Goal: Information Seeking & Learning: Learn about a topic

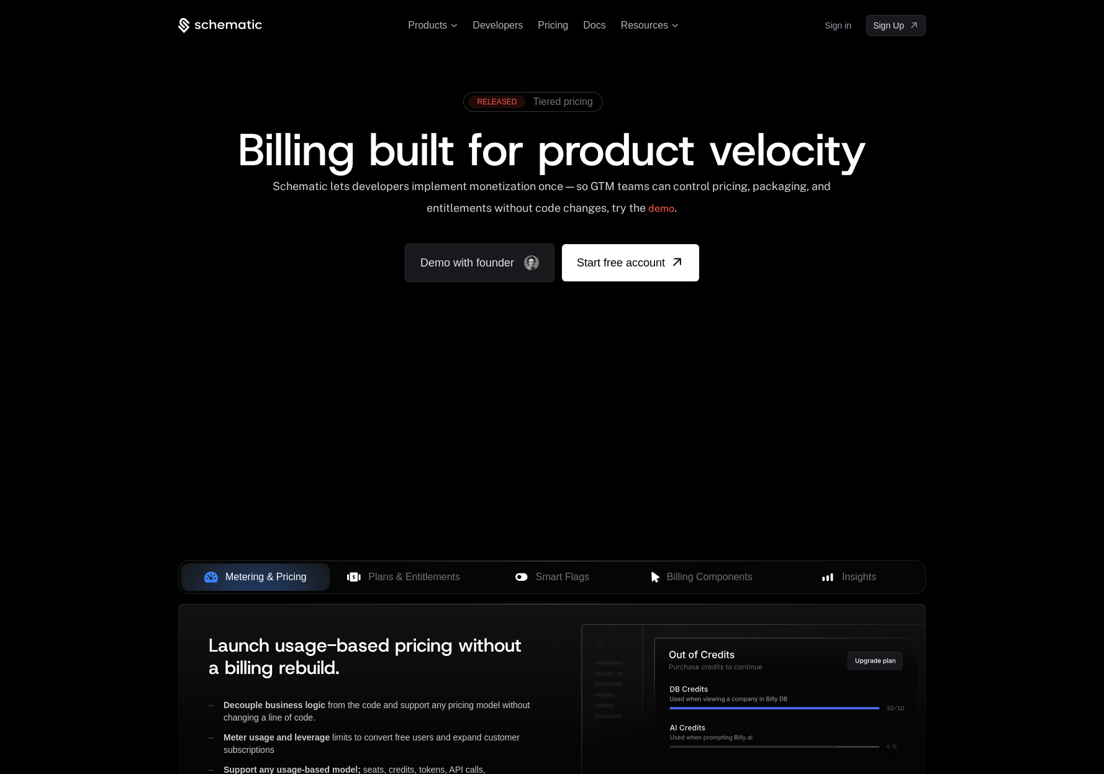
drag, startPoint x: 589, startPoint y: 512, endPoint x: 669, endPoint y: 512, distance: 79.5
click at [669, 512] on div "Your browser does not support the video tag." at bounding box center [551, 366] width 807 height 523
click at [435, 582] on span "Plans & Entitlements" at bounding box center [414, 576] width 92 height 15
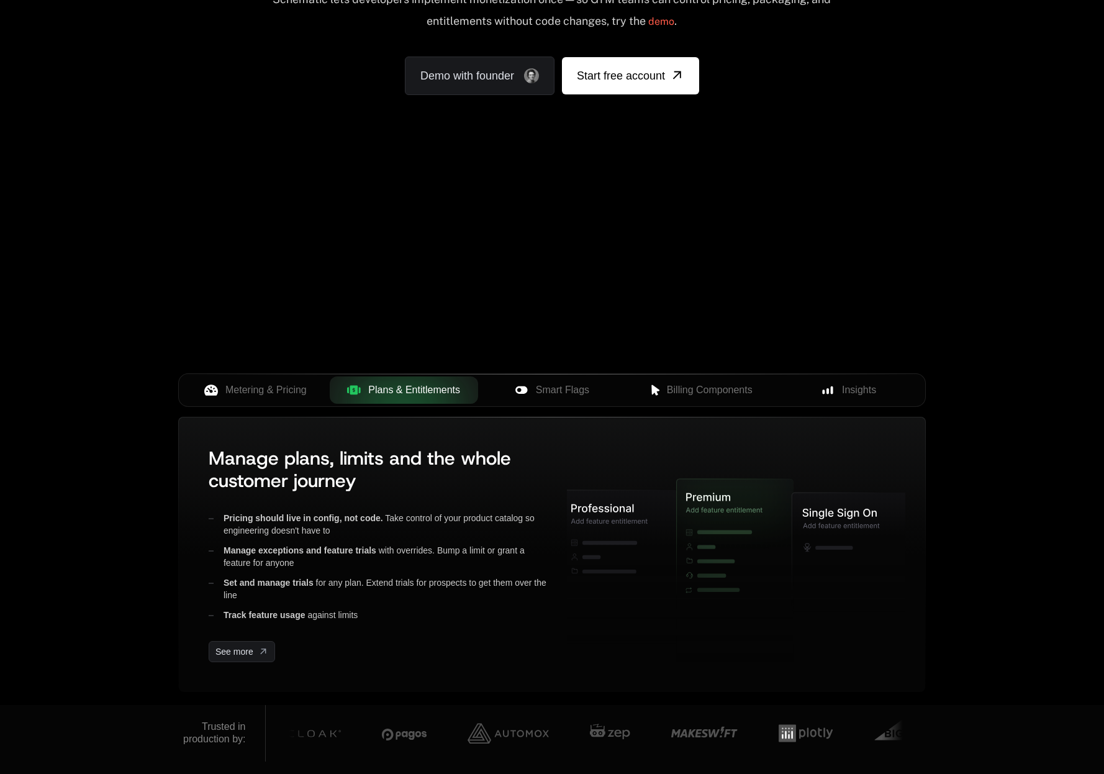
scroll to position [194, 0]
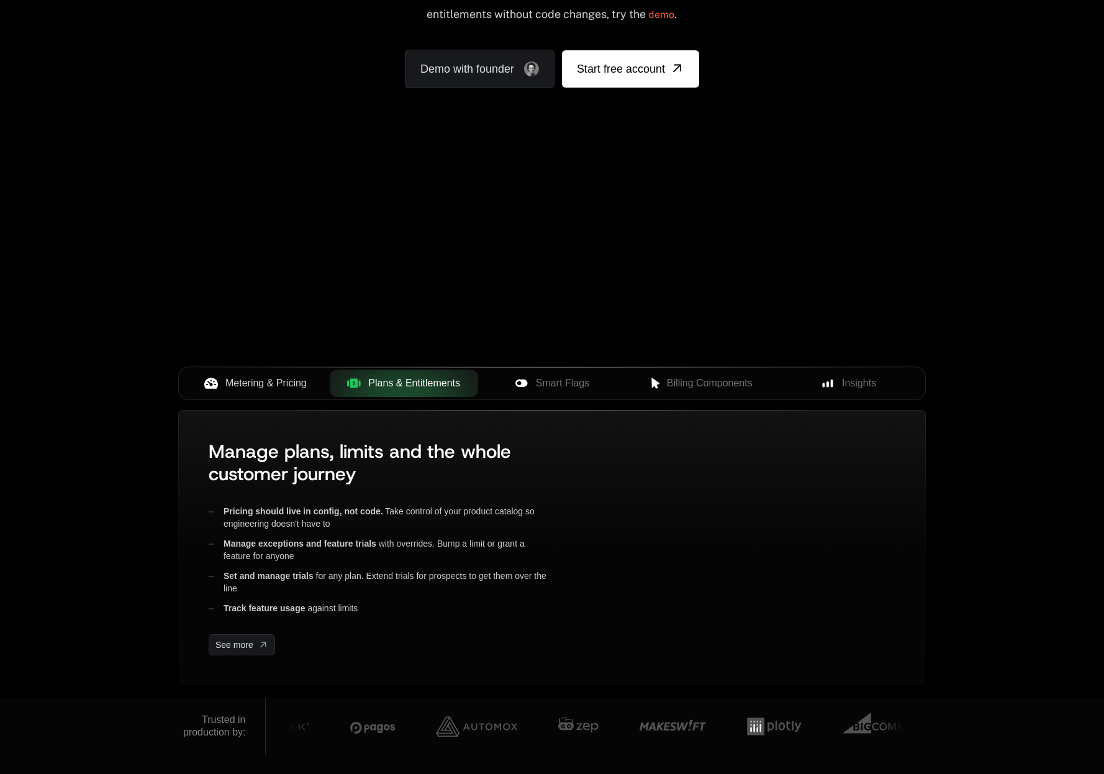
click at [281, 389] on span "Metering & Pricing" at bounding box center [265, 383] width 81 height 15
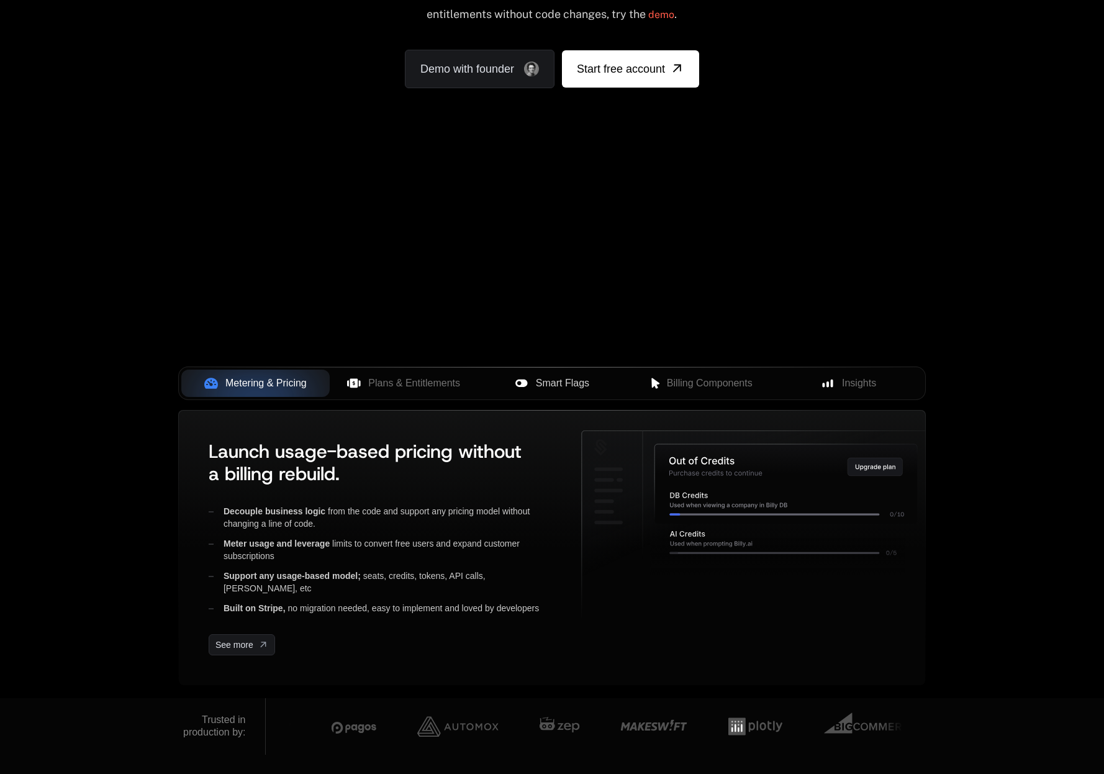
click at [559, 386] on span "Smart Flags" at bounding box center [562, 383] width 53 height 15
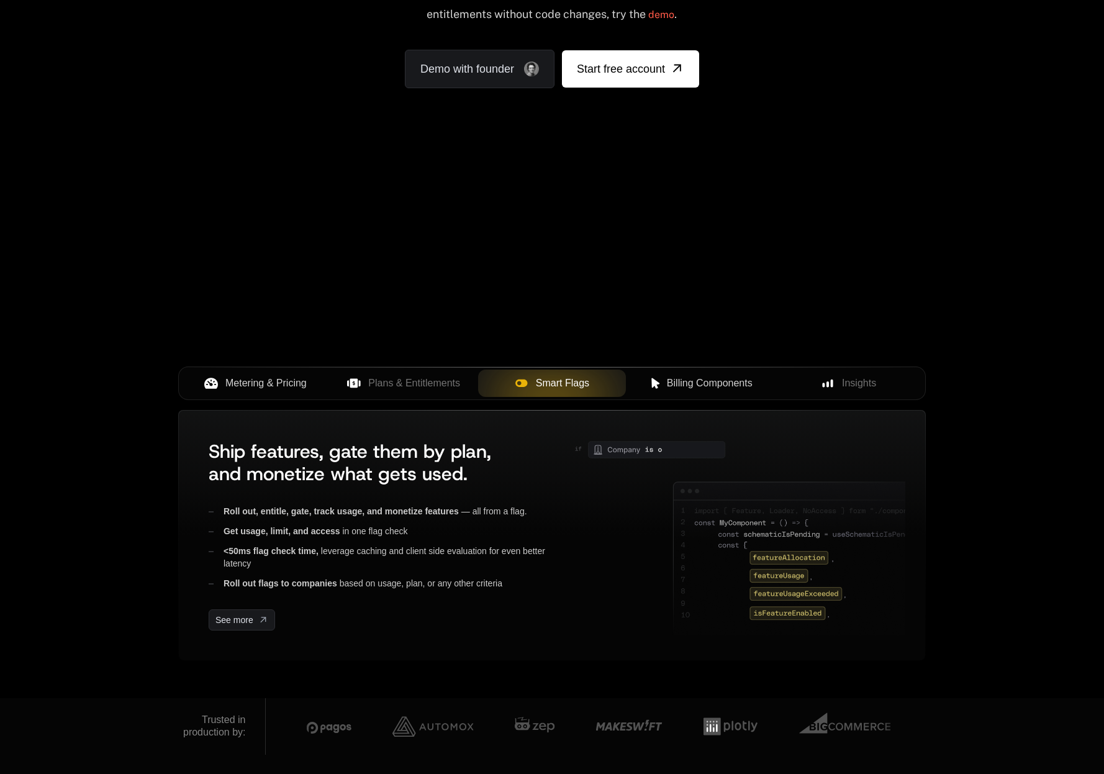
click at [668, 387] on span "Billing Components" at bounding box center [710, 383] width 86 height 15
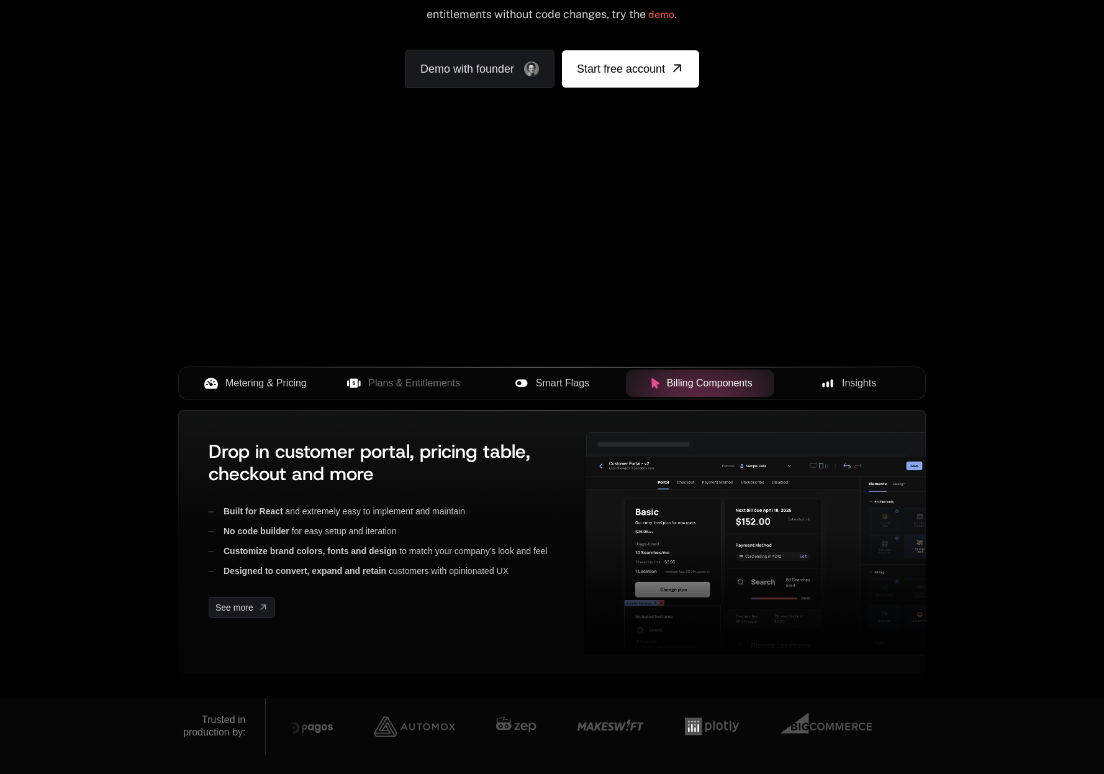
click at [808, 374] on button "Insights" at bounding box center [848, 382] width 148 height 27
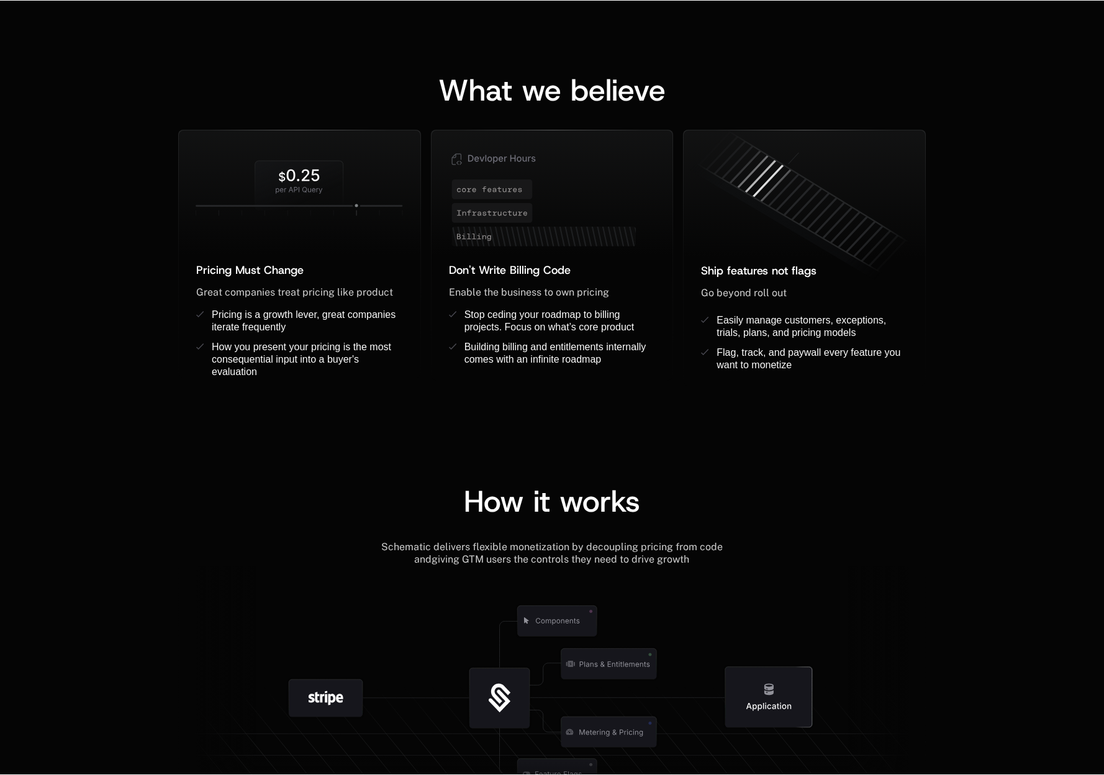
scroll to position [1441, 0]
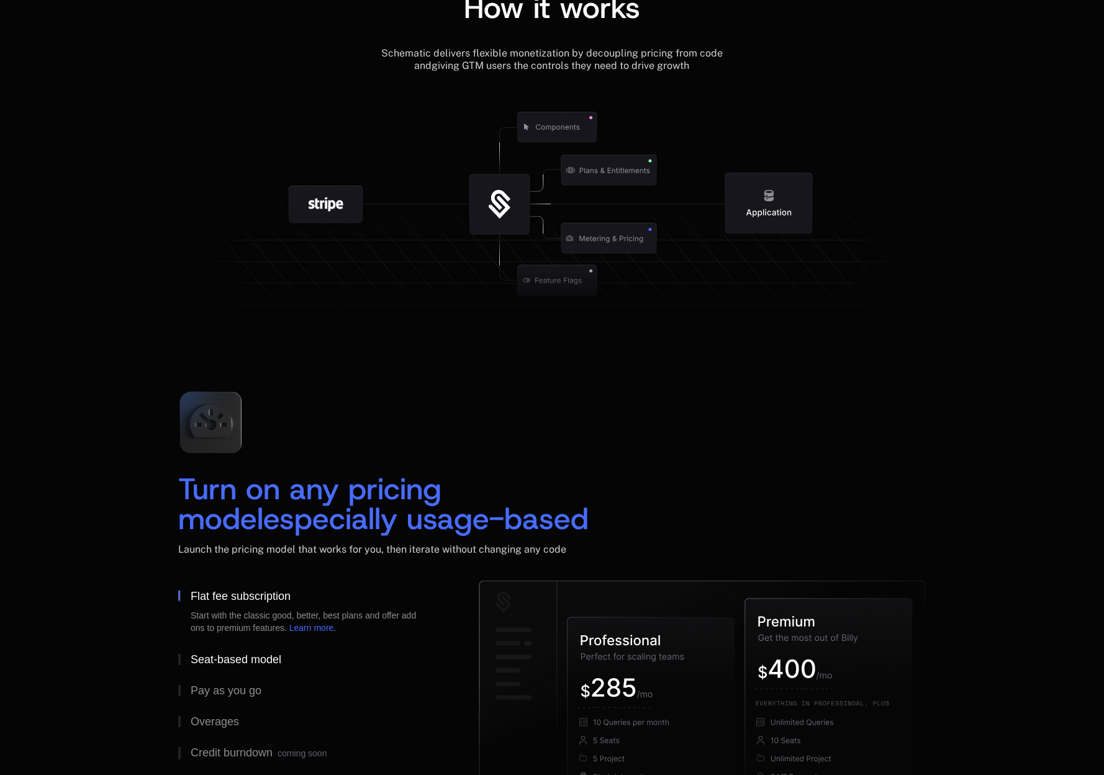
click at [271, 649] on button "Seat-based model" at bounding box center [308, 659] width 261 height 31
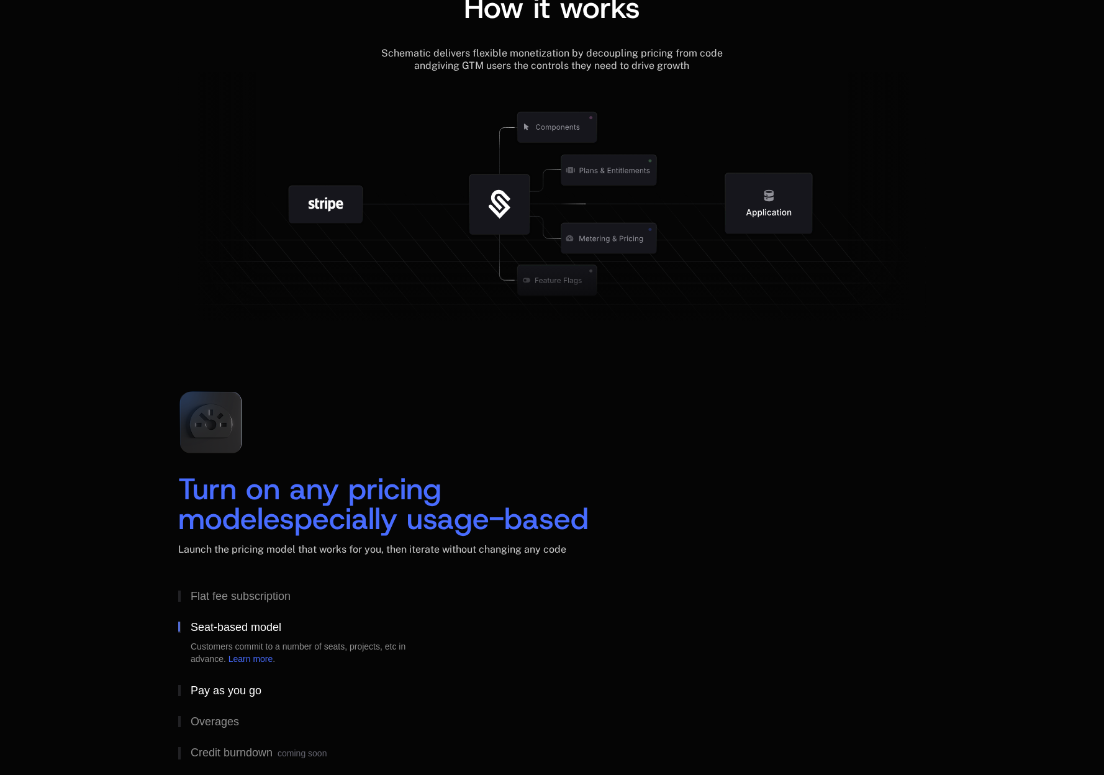
click at [256, 681] on button "Pay as you go" at bounding box center [308, 690] width 261 height 31
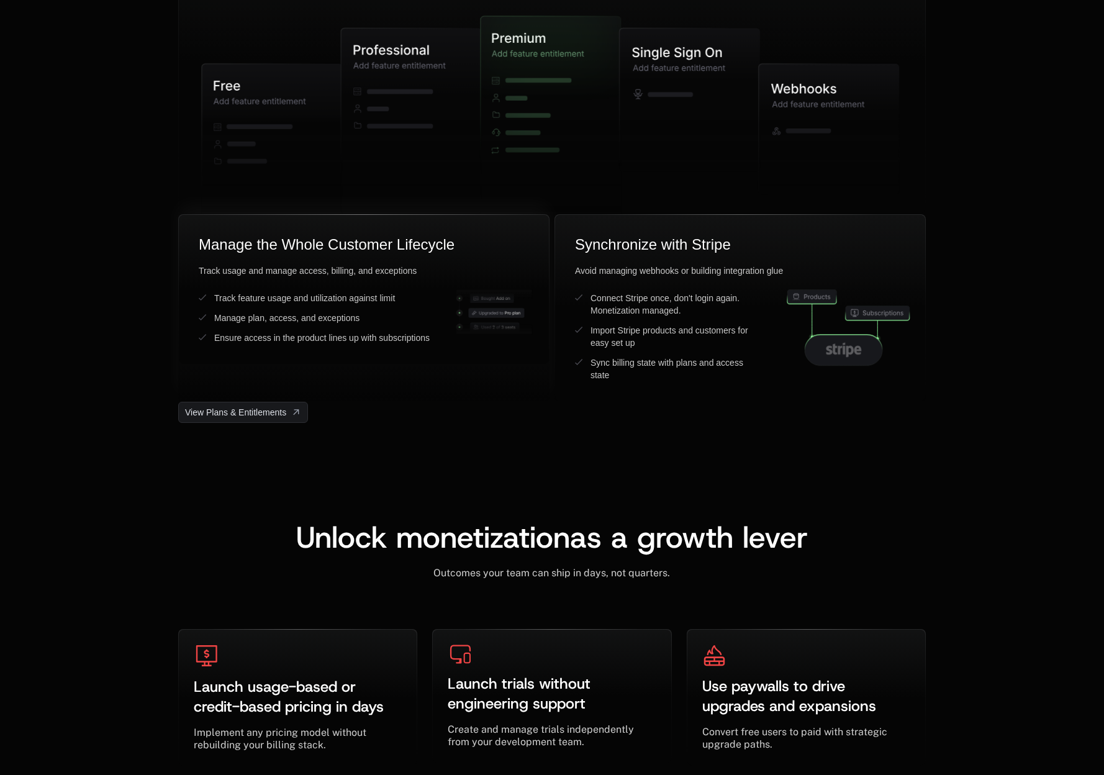
scroll to position [3461, 0]
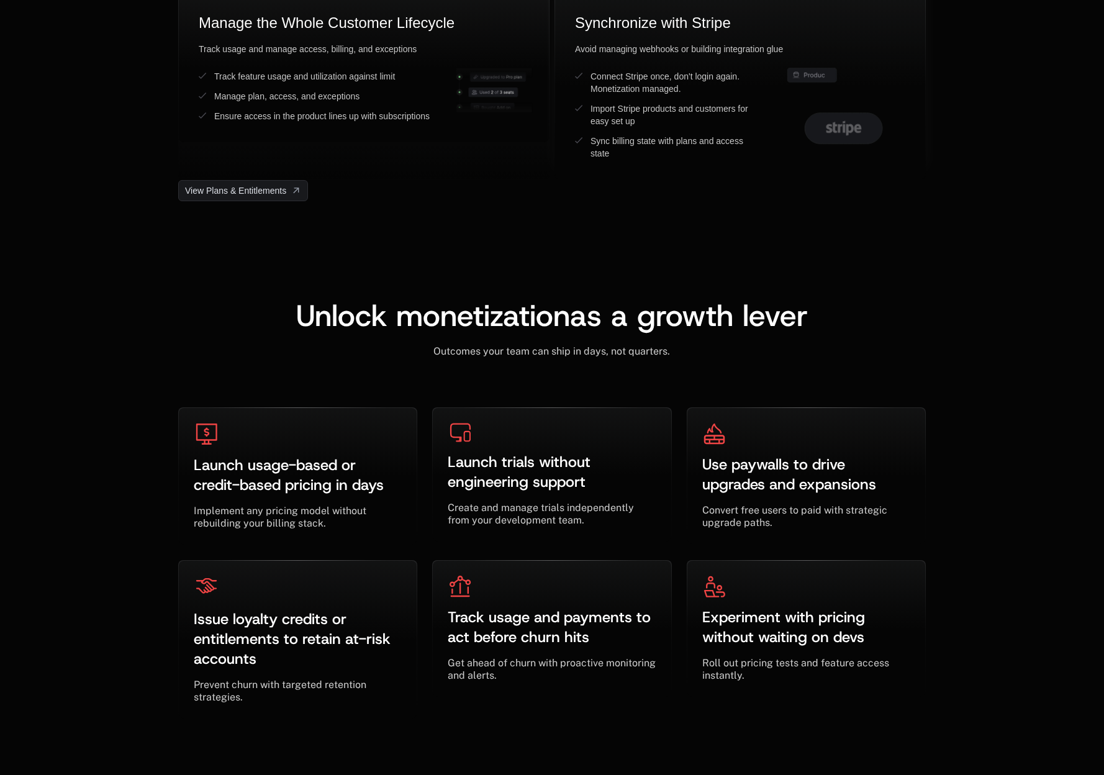
drag, startPoint x: 825, startPoint y: 111, endPoint x: 766, endPoint y: 168, distance: 82.1
click at [766, 168] on div "Synchronize with Stripe Avoid managing webhooks or building integration glue Co…" at bounding box center [740, 86] width 370 height 186
drag, startPoint x: 829, startPoint y: 122, endPoint x: 753, endPoint y: 224, distance: 127.3
click at [758, 225] on div "Products Developers Pricing Docs Resources Sign in Sign Up RELEASED Tiered pric…" at bounding box center [552, 676] width 1104 height 8274
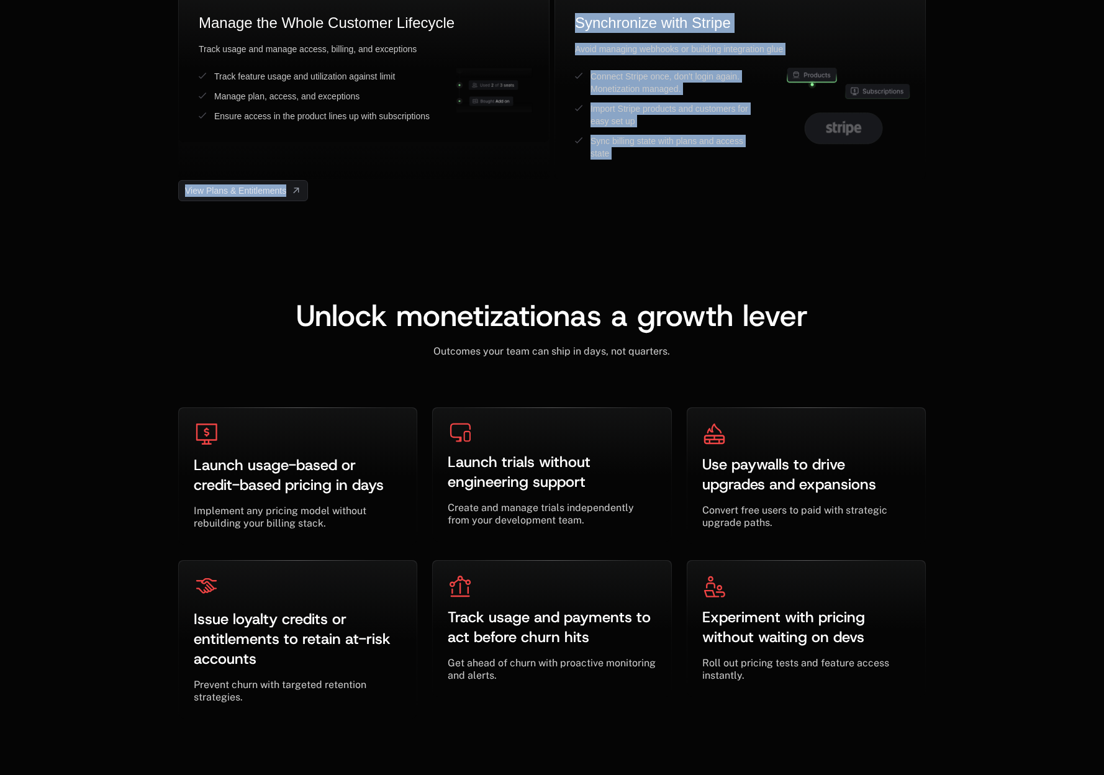
drag, startPoint x: 505, startPoint y: 104, endPoint x: 509, endPoint y: 274, distance: 170.2
click at [509, 274] on div "Products Developers Pricing Docs Resources Sign in Sign Up RELEASED Tiered pric…" at bounding box center [552, 676] width 1104 height 8274
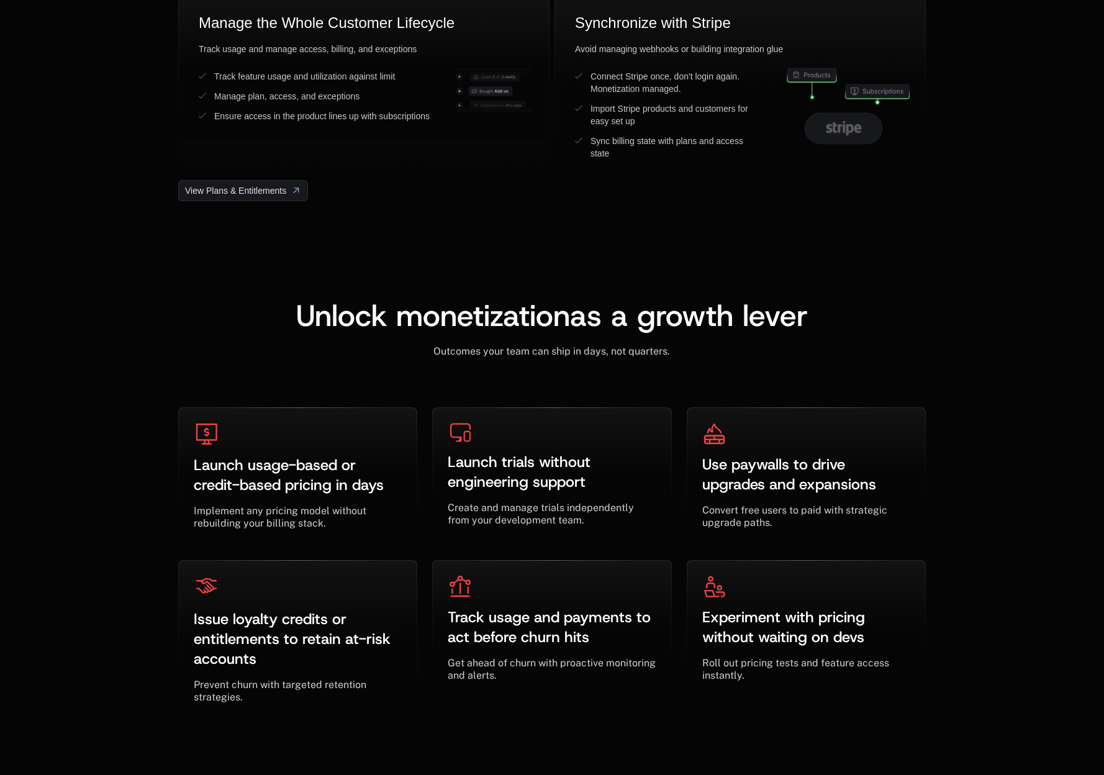
click at [503, 305] on span "Unlock monetization" at bounding box center [433, 316] width 274 height 40
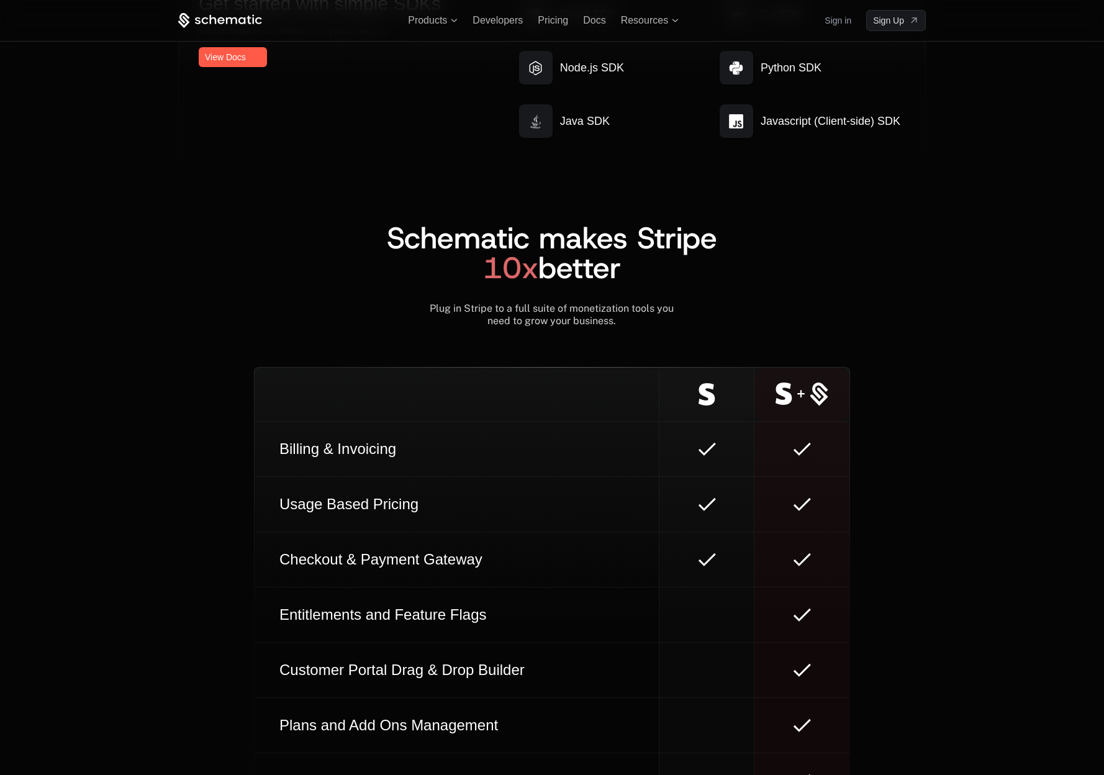
scroll to position [6719, 0]
